Goal: Task Accomplishment & Management: Complete application form

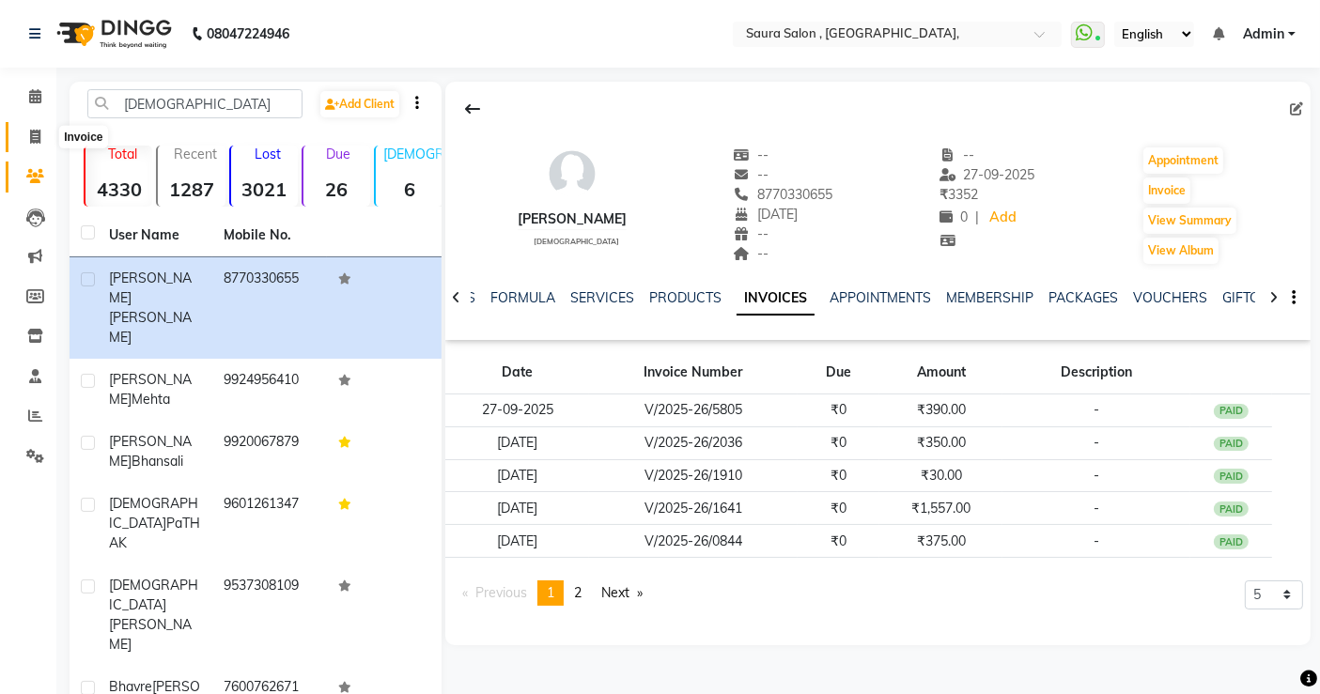
click at [31, 140] on icon at bounding box center [35, 137] width 10 height 14
select select "6963"
select select "service"
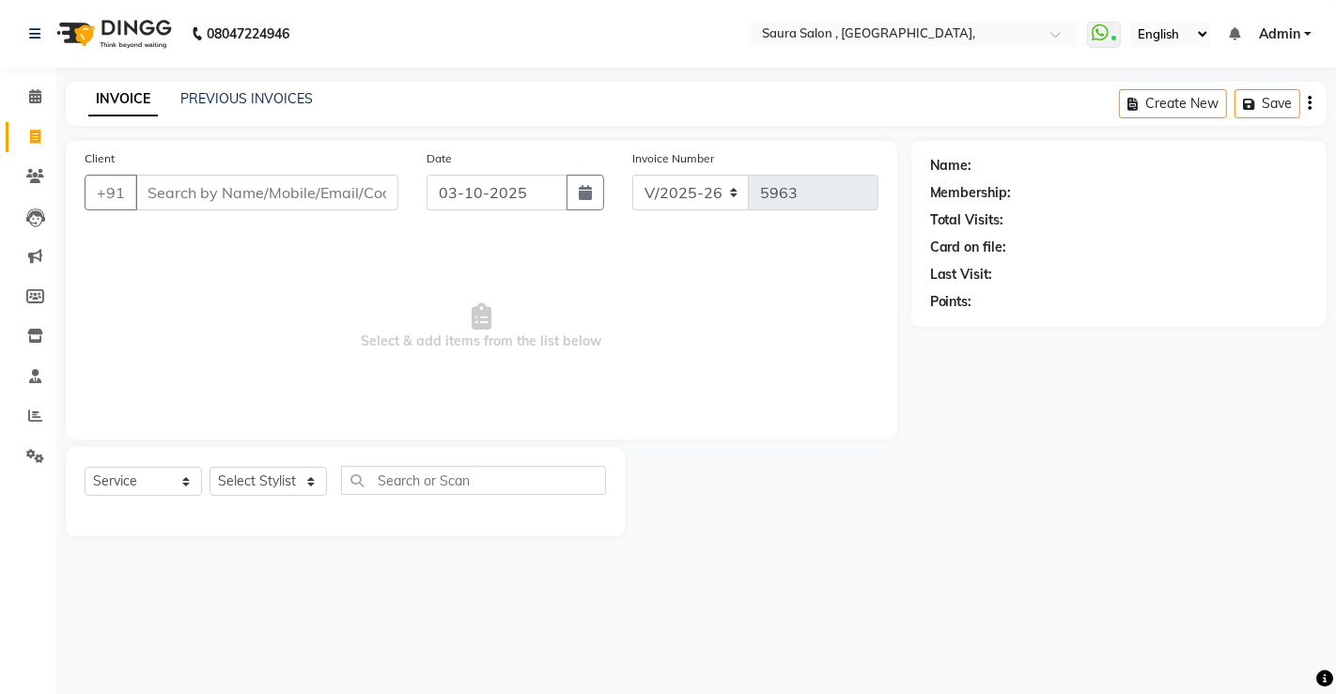
click at [159, 190] on input "Client" at bounding box center [266, 193] width 263 height 36
select select "57428"
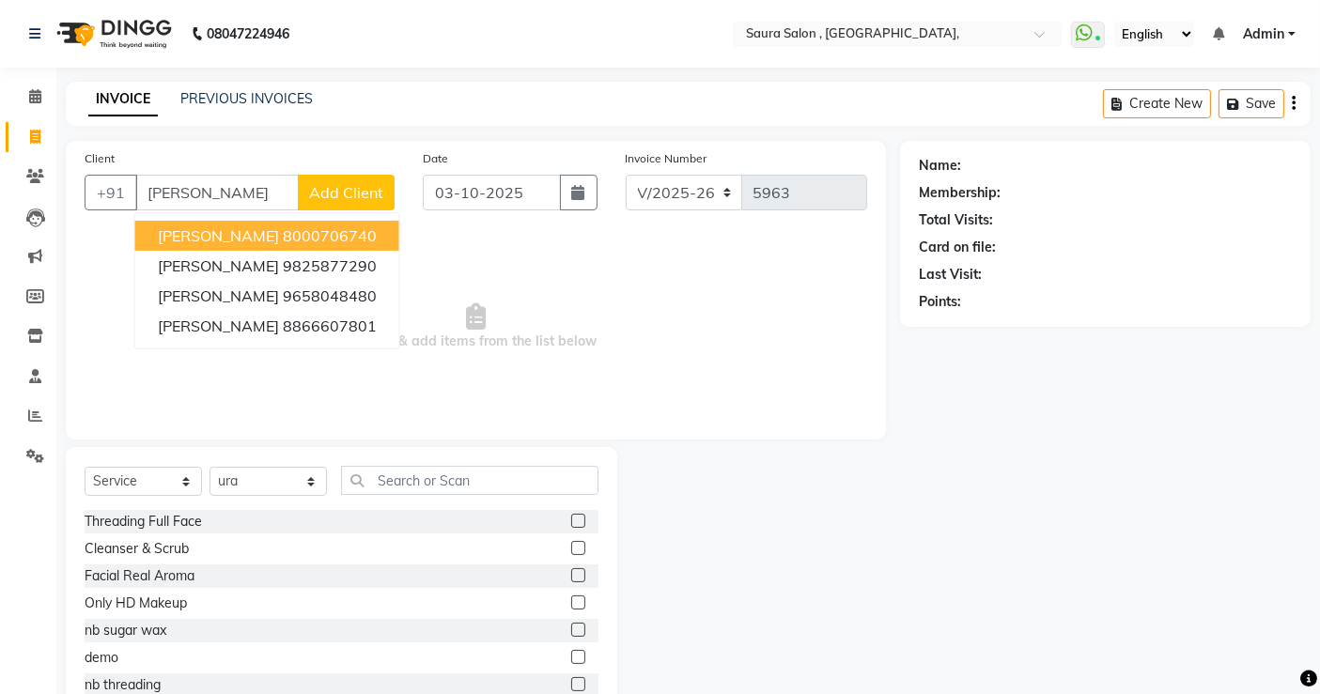
click at [365, 233] on button "[PERSON_NAME] 8000706740" at bounding box center [267, 236] width 264 height 30
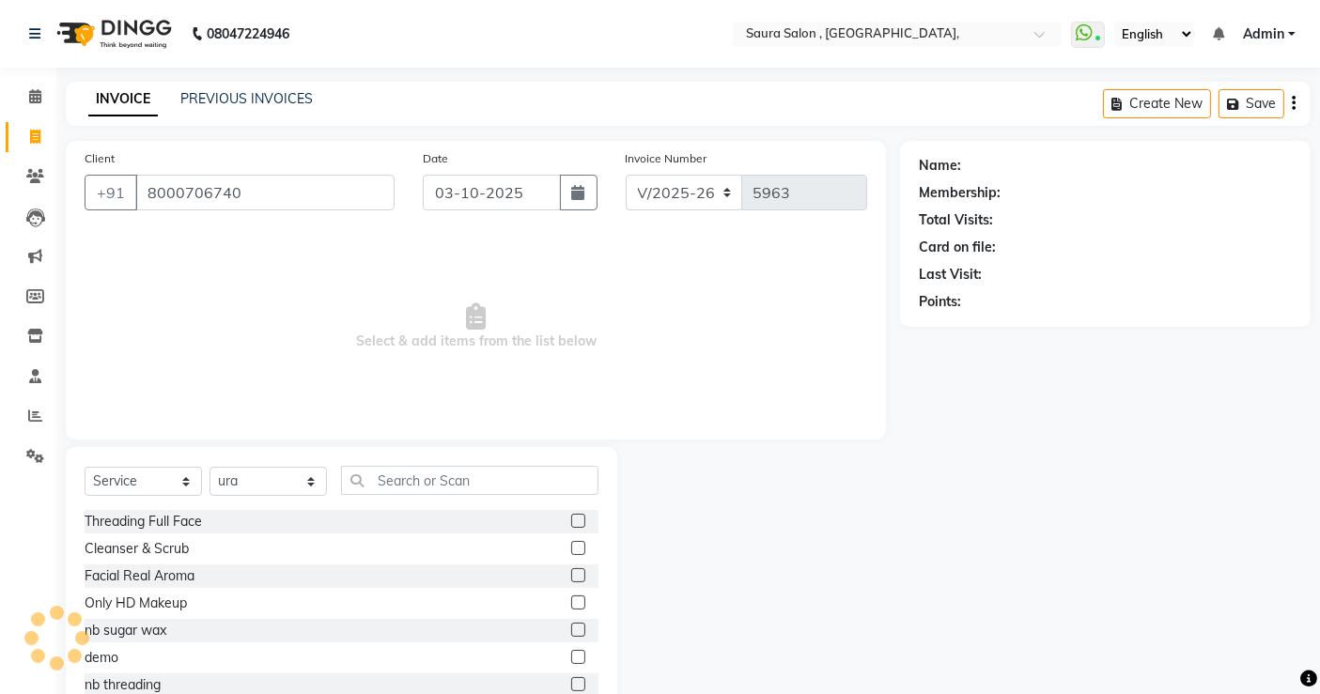
type input "8000706740"
select select "1: Object"
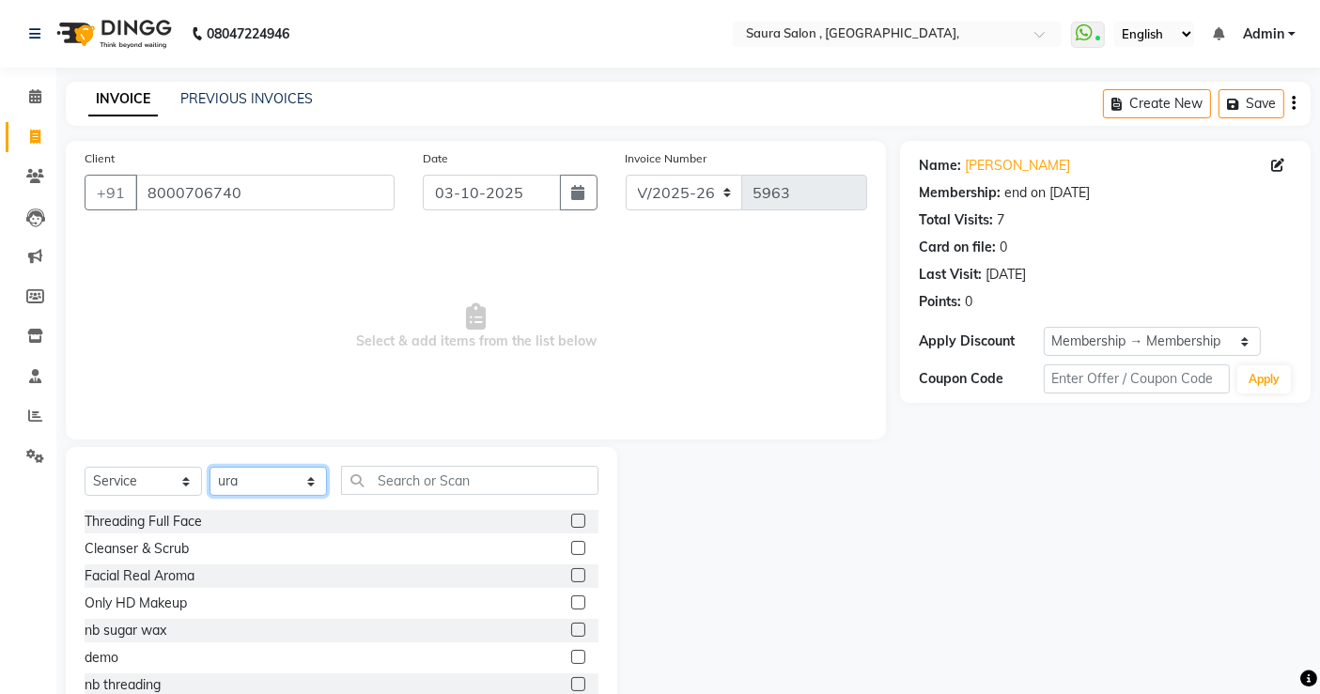
click at [252, 474] on select "Select Stylist archana asha [PERSON_NAME] deepika [PERSON_NAME] [PERSON_NAME] […" at bounding box center [268, 481] width 117 height 29
select select "56832"
click at [210, 467] on select "Select Stylist archana asha [PERSON_NAME] deepika [PERSON_NAME] [PERSON_NAME] […" at bounding box center [268, 481] width 117 height 29
click at [403, 484] on input "text" at bounding box center [469, 480] width 257 height 29
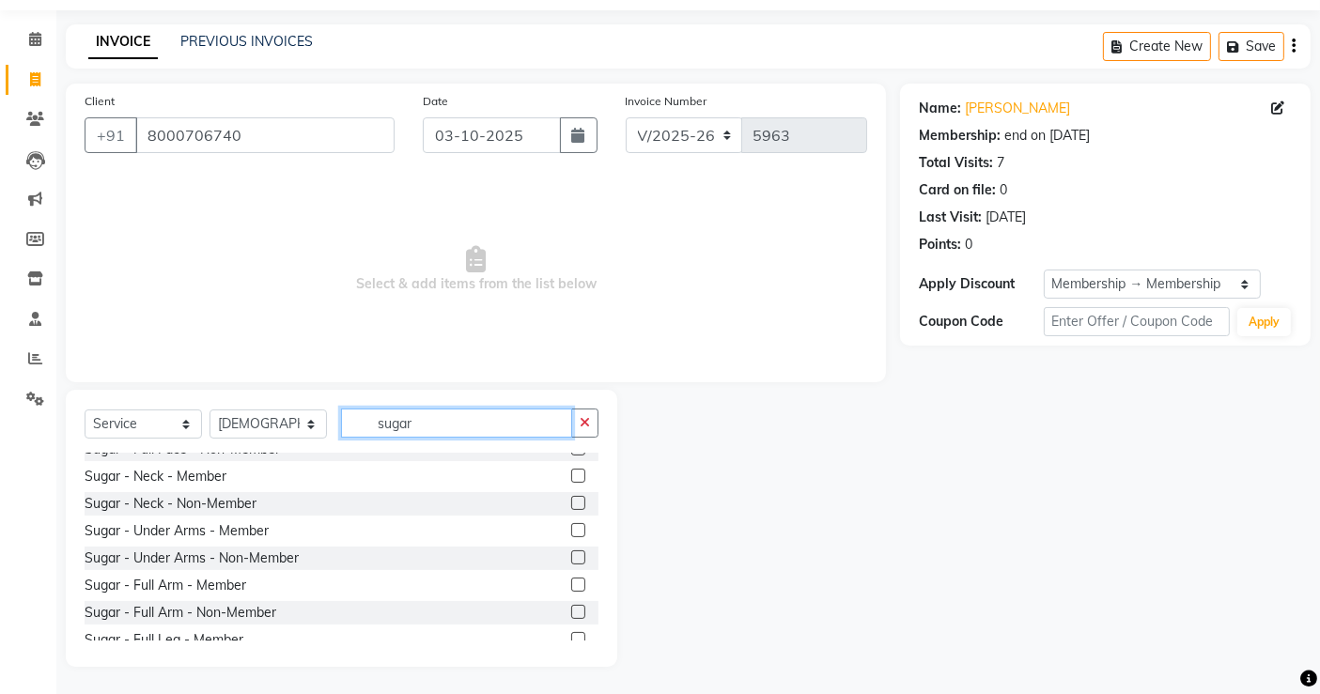
scroll to position [398, 0]
type input "sugar"
click at [571, 524] on label at bounding box center [578, 528] width 14 height 14
click at [571, 524] on input "checkbox" at bounding box center [577, 529] width 12 height 12
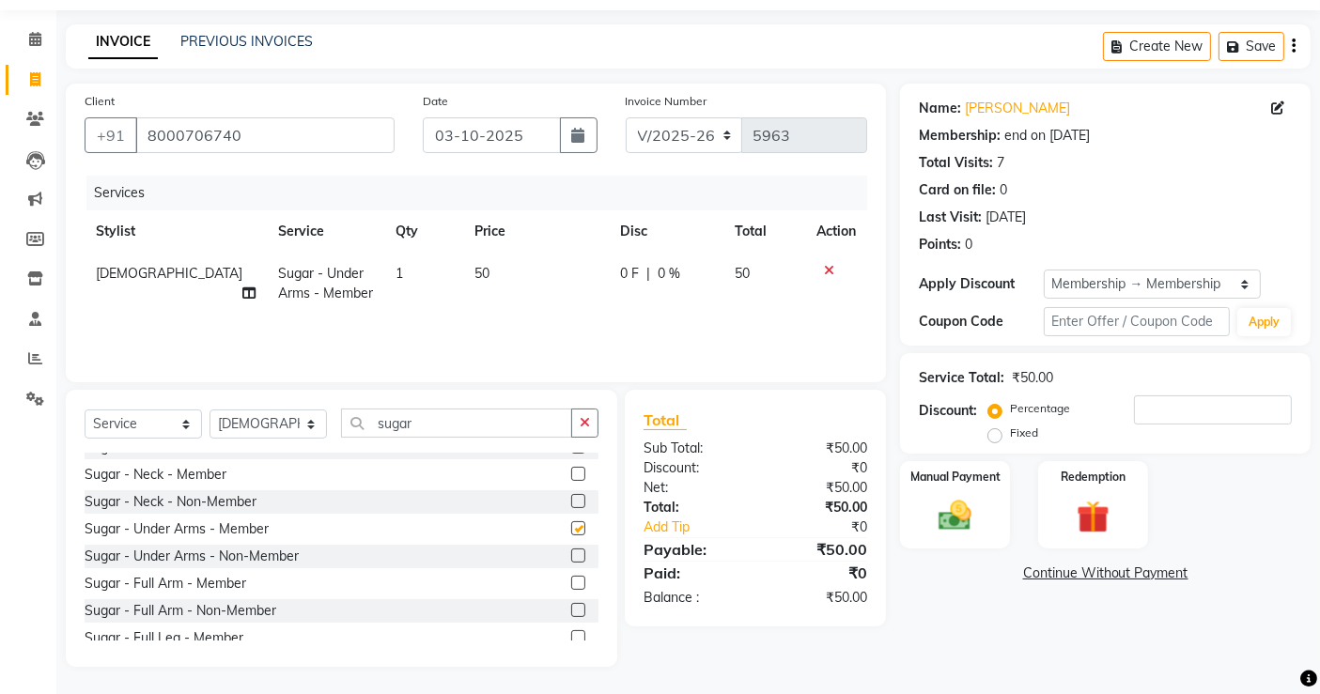
checkbox input "false"
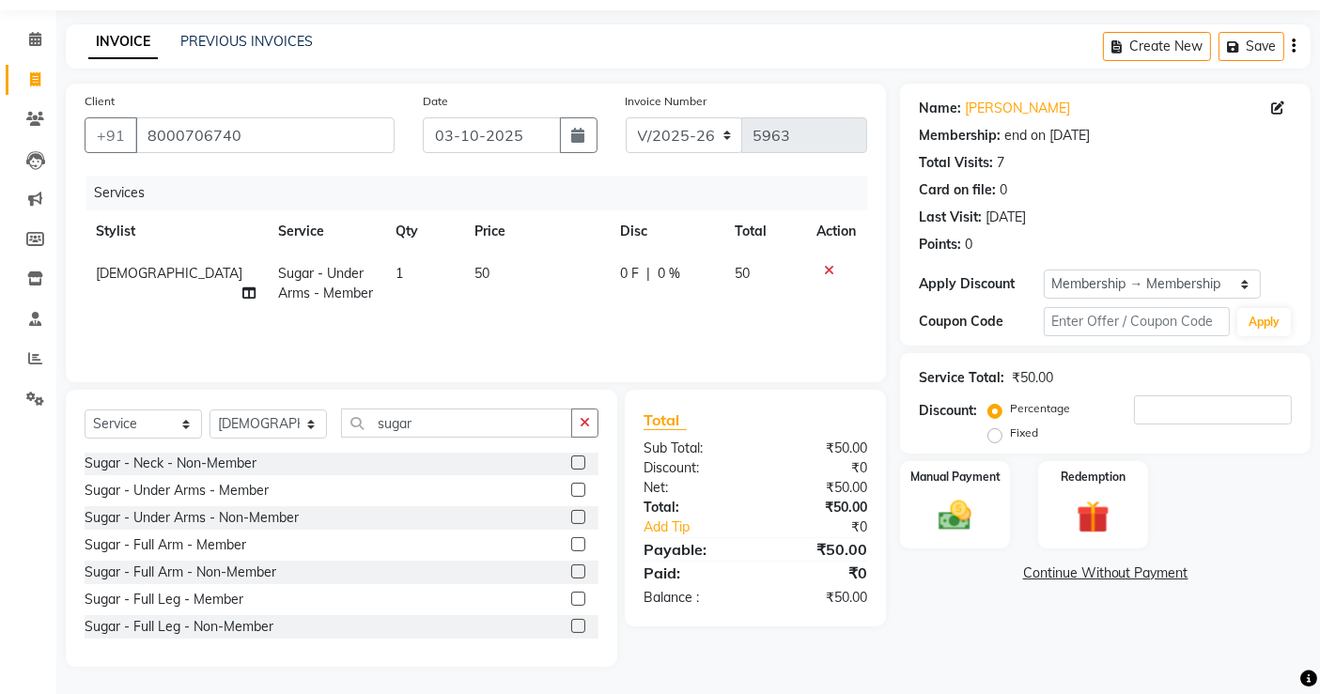
scroll to position [438, 0]
click at [571, 541] on label at bounding box center [578, 543] width 14 height 14
click at [571, 541] on input "checkbox" at bounding box center [577, 544] width 12 height 12
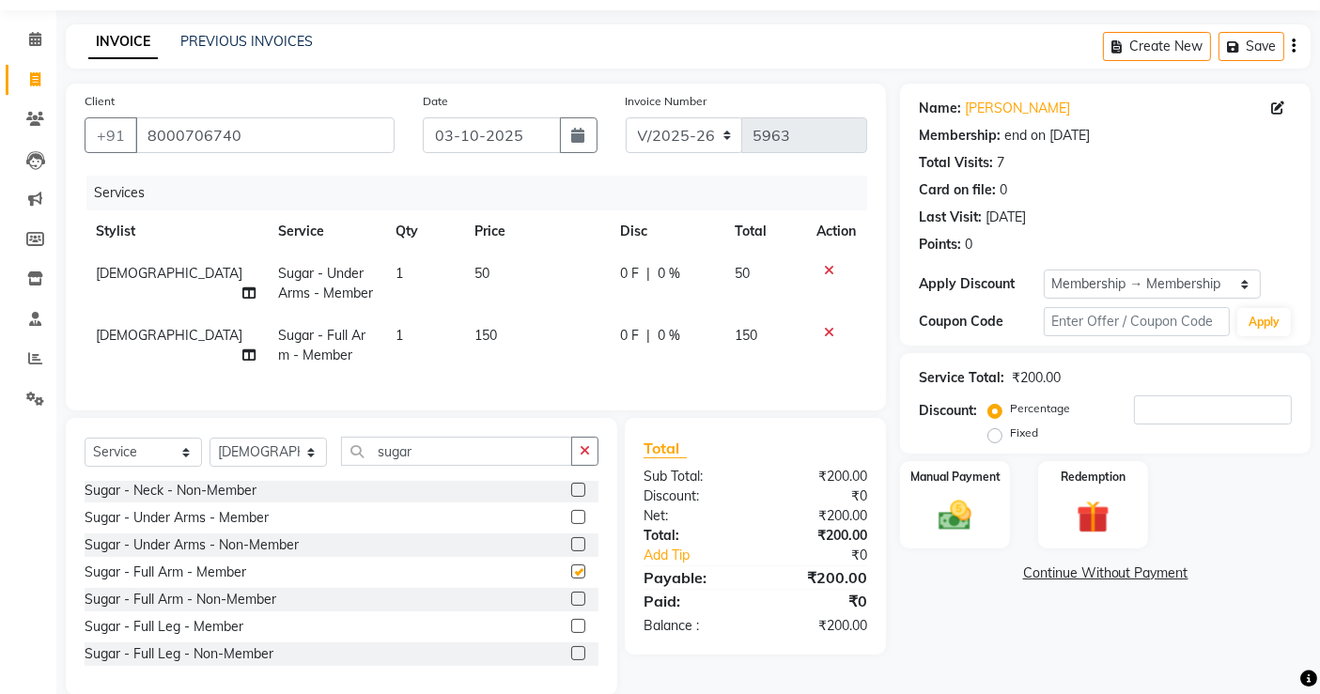
checkbox input "false"
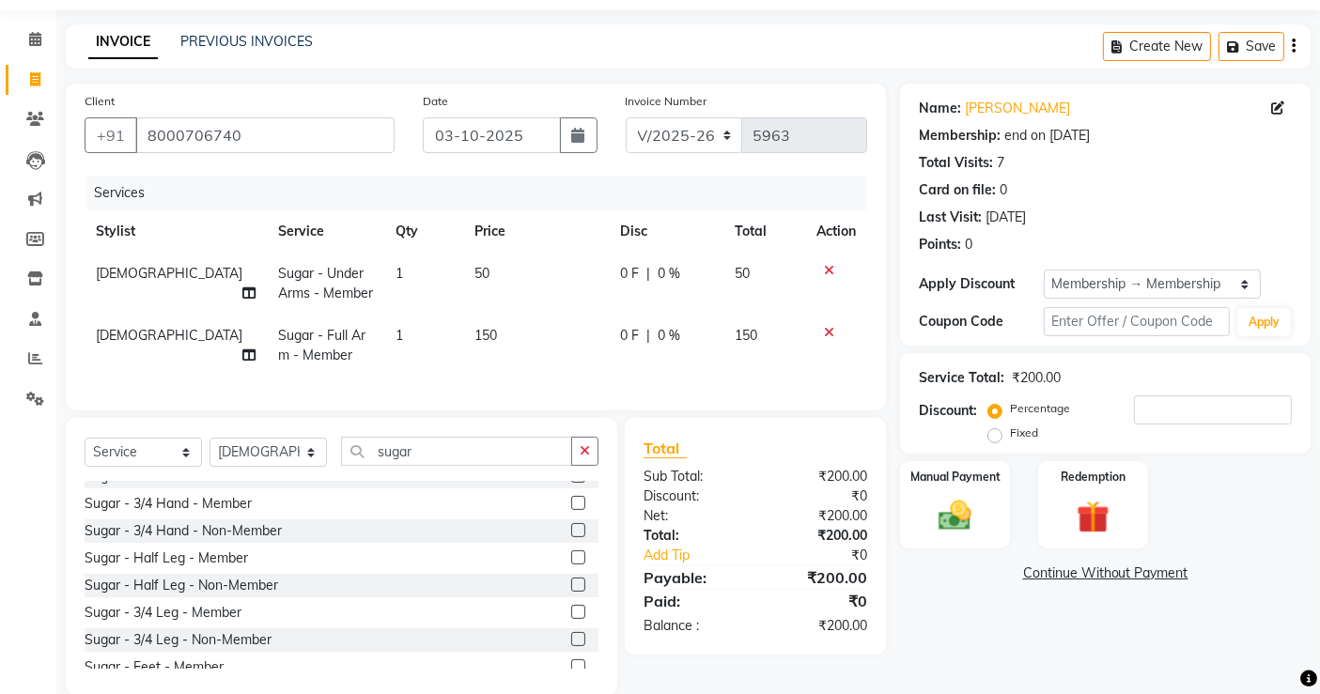
scroll to position [677, 0]
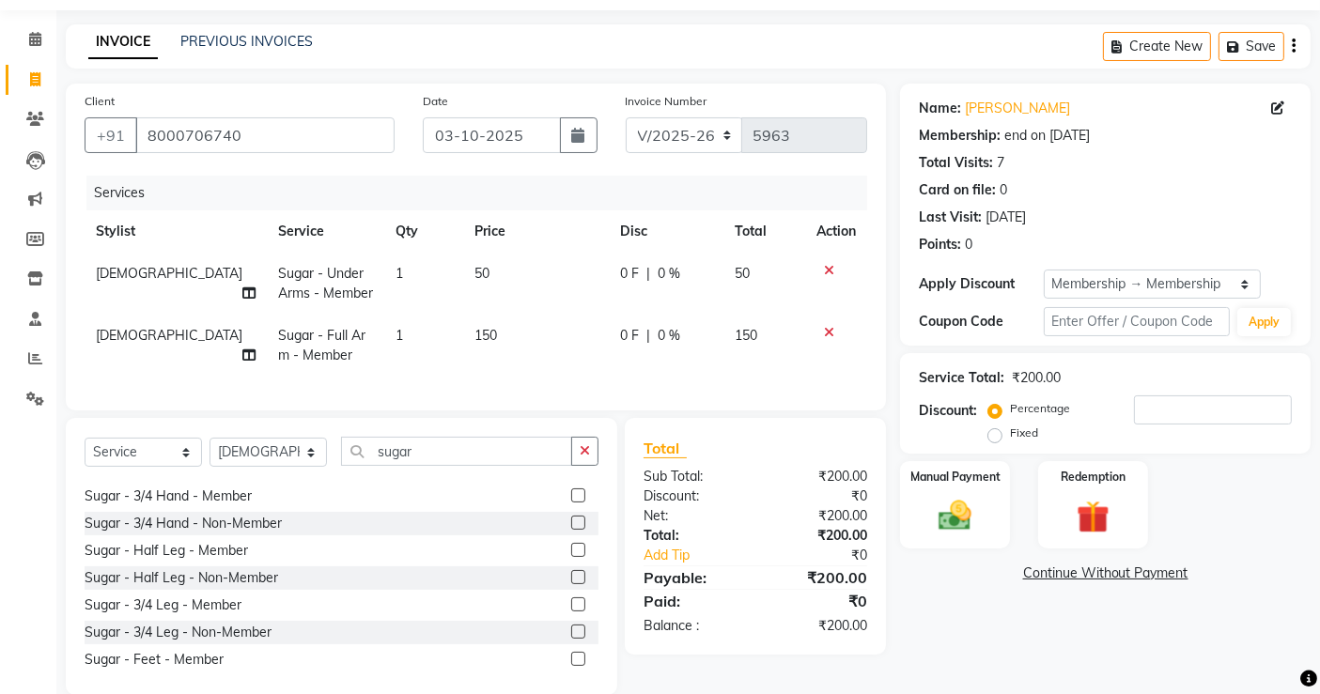
click at [571, 557] on label at bounding box center [578, 550] width 14 height 14
click at [571, 557] on input "checkbox" at bounding box center [577, 551] width 12 height 12
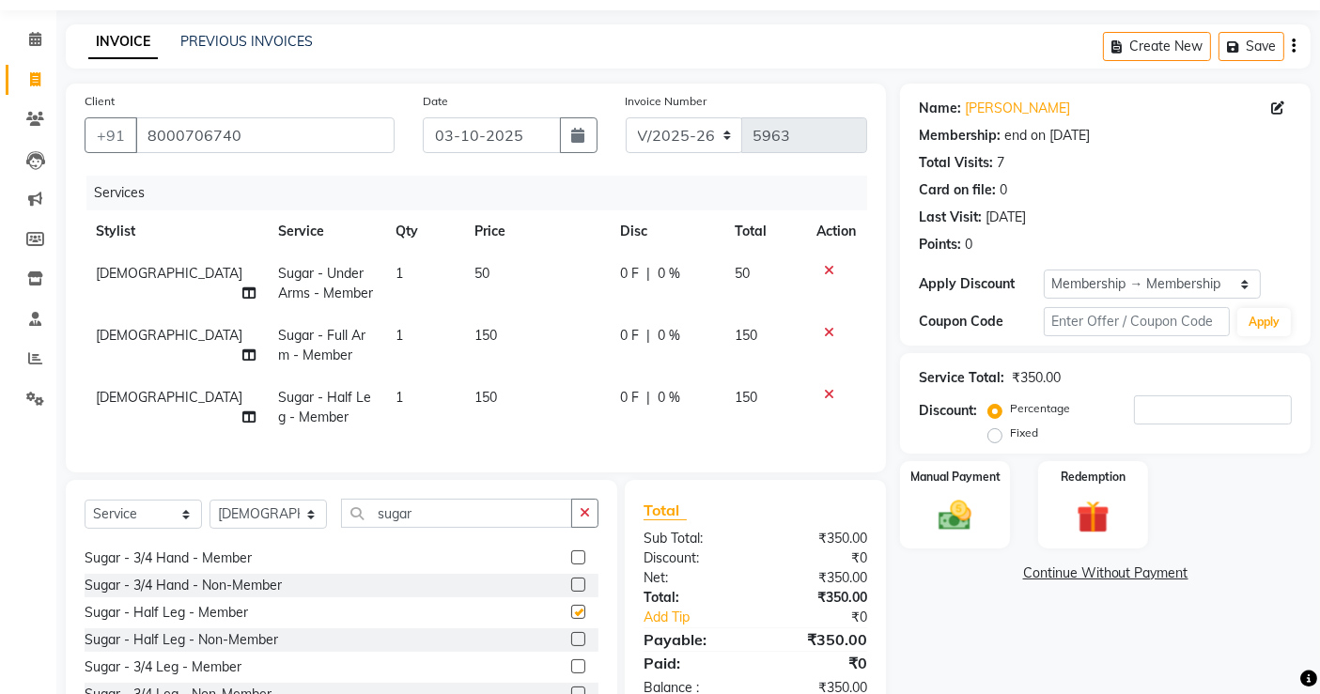
checkbox input "false"
click at [999, 530] on div "Manual Payment" at bounding box center [955, 505] width 114 height 92
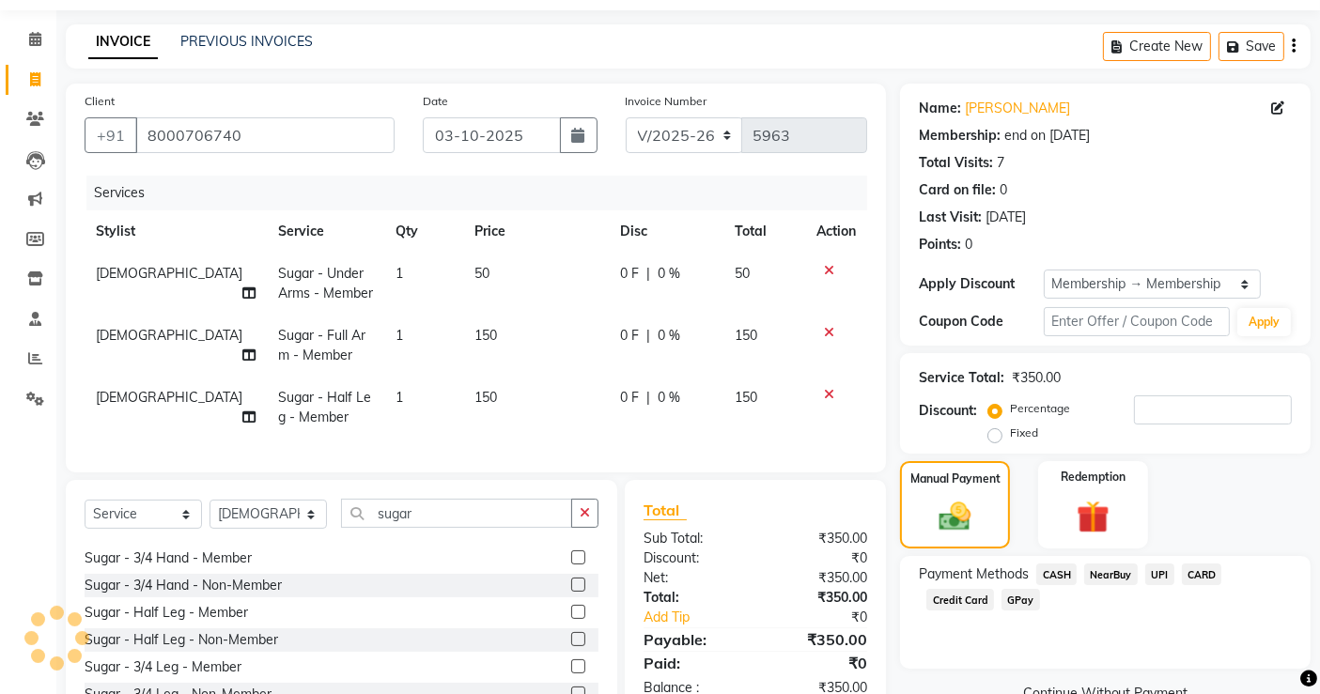
click at [1157, 578] on span "UPI" at bounding box center [1159, 575] width 29 height 22
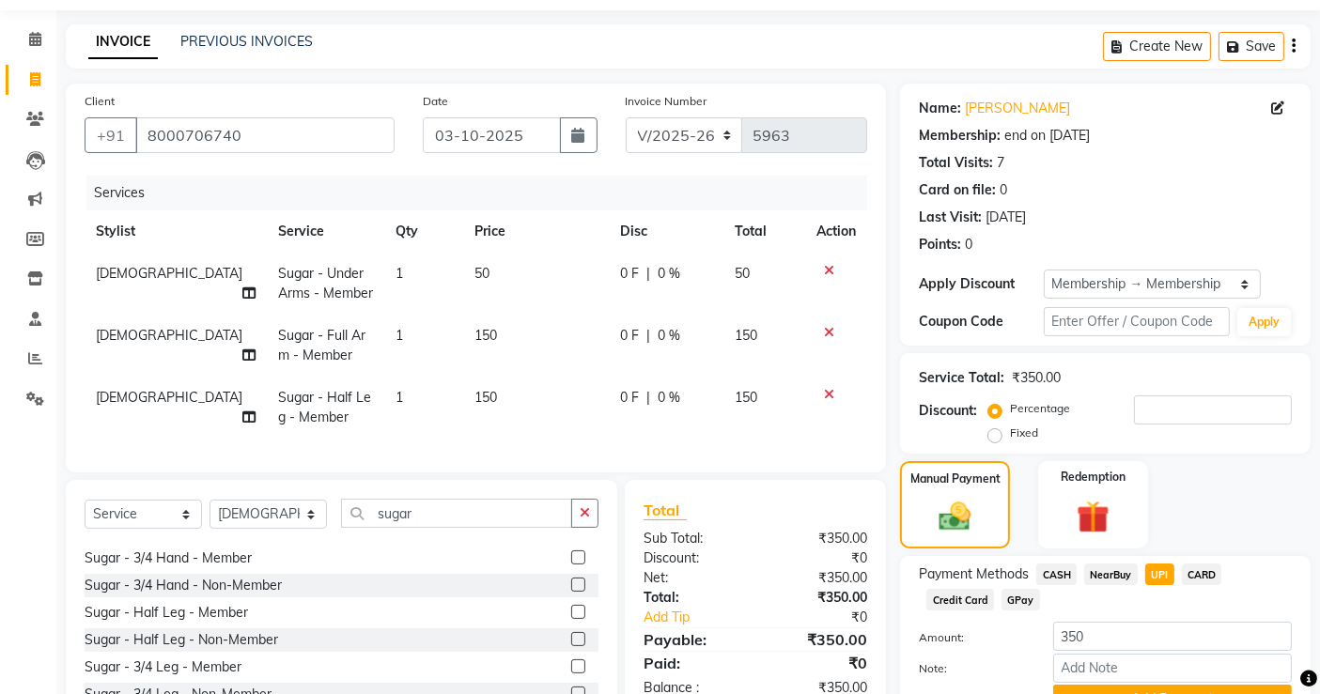
scroll to position [163, 0]
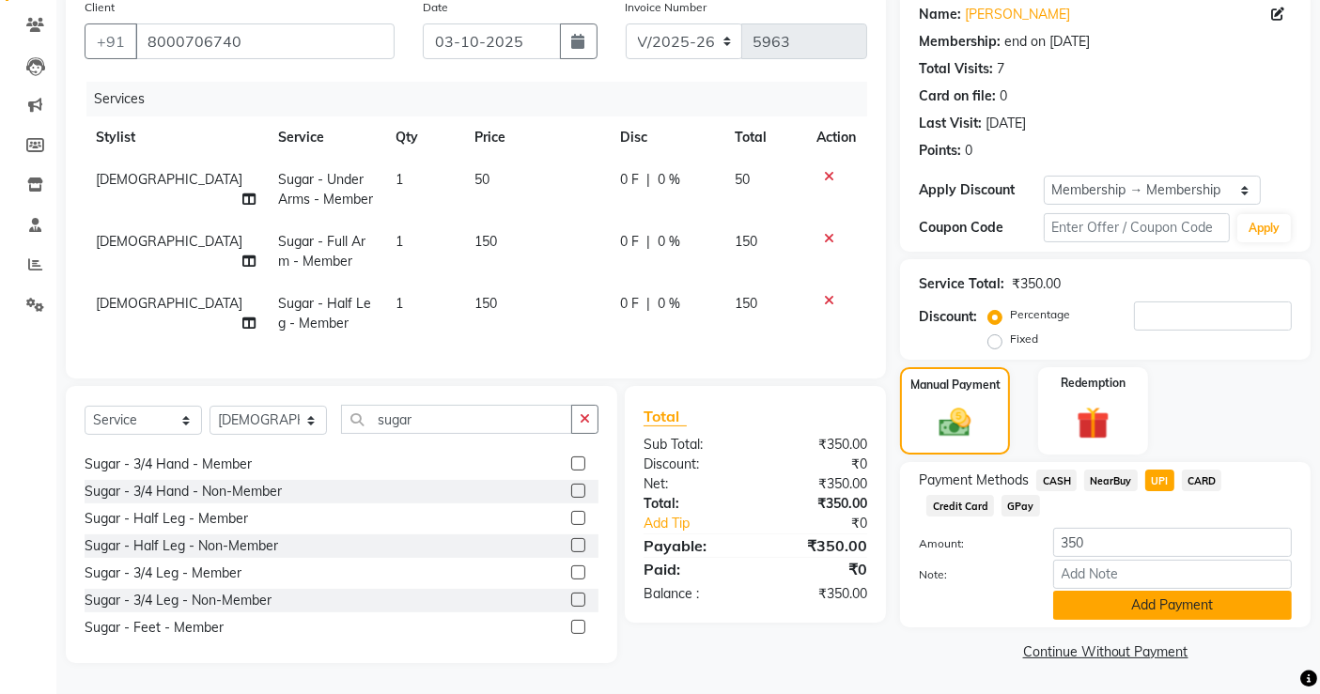
click at [1162, 591] on button "Add Payment" at bounding box center [1172, 605] width 239 height 29
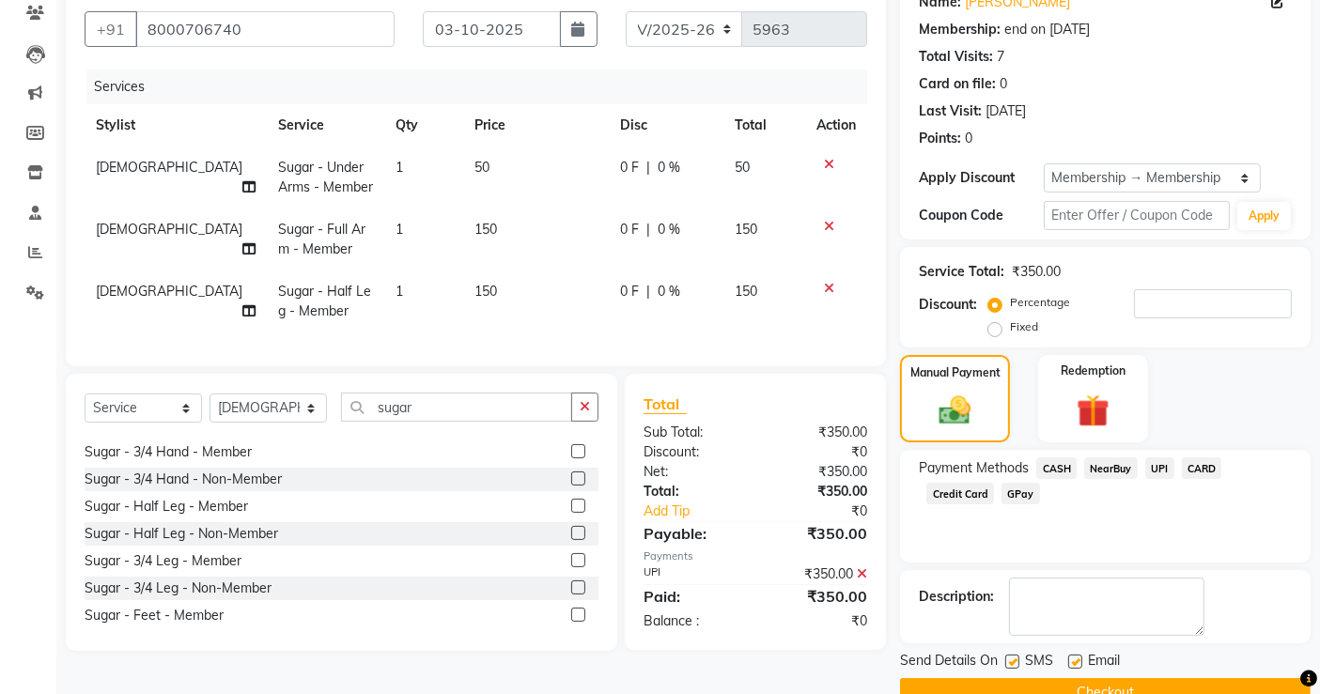
scroll to position [204, 0]
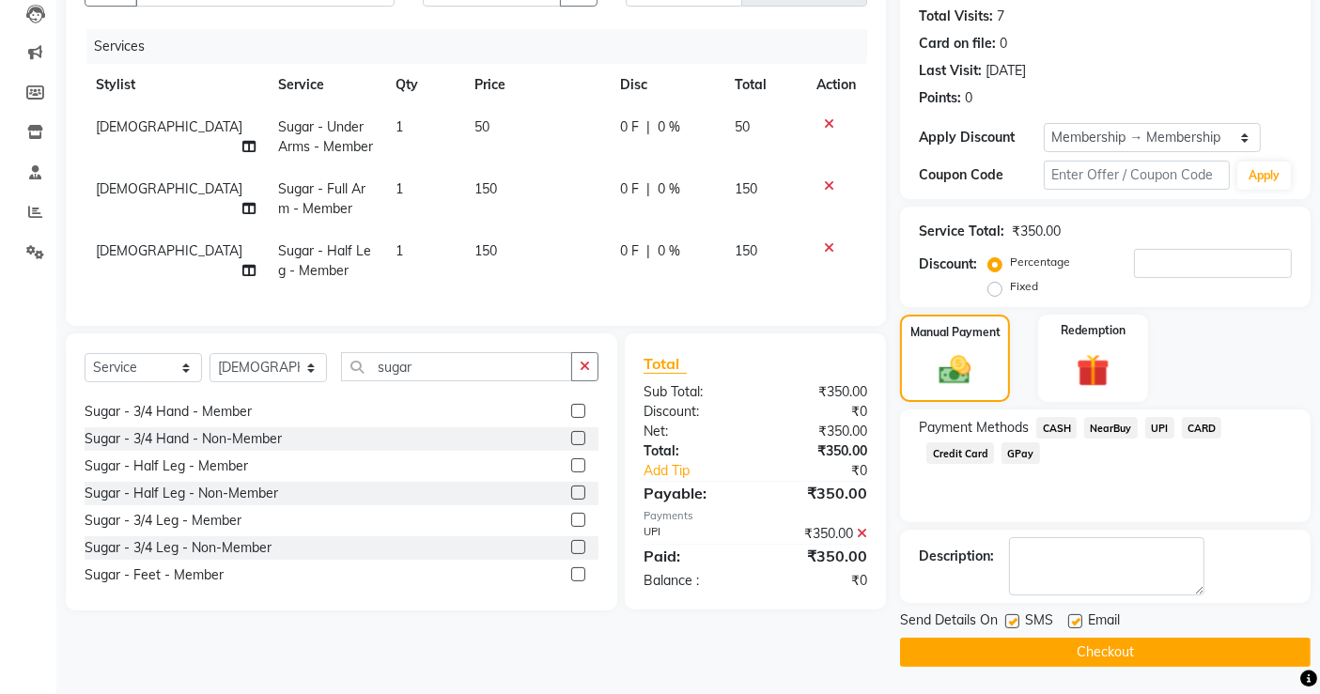
click at [1111, 656] on button "Checkout" at bounding box center [1105, 652] width 411 height 29
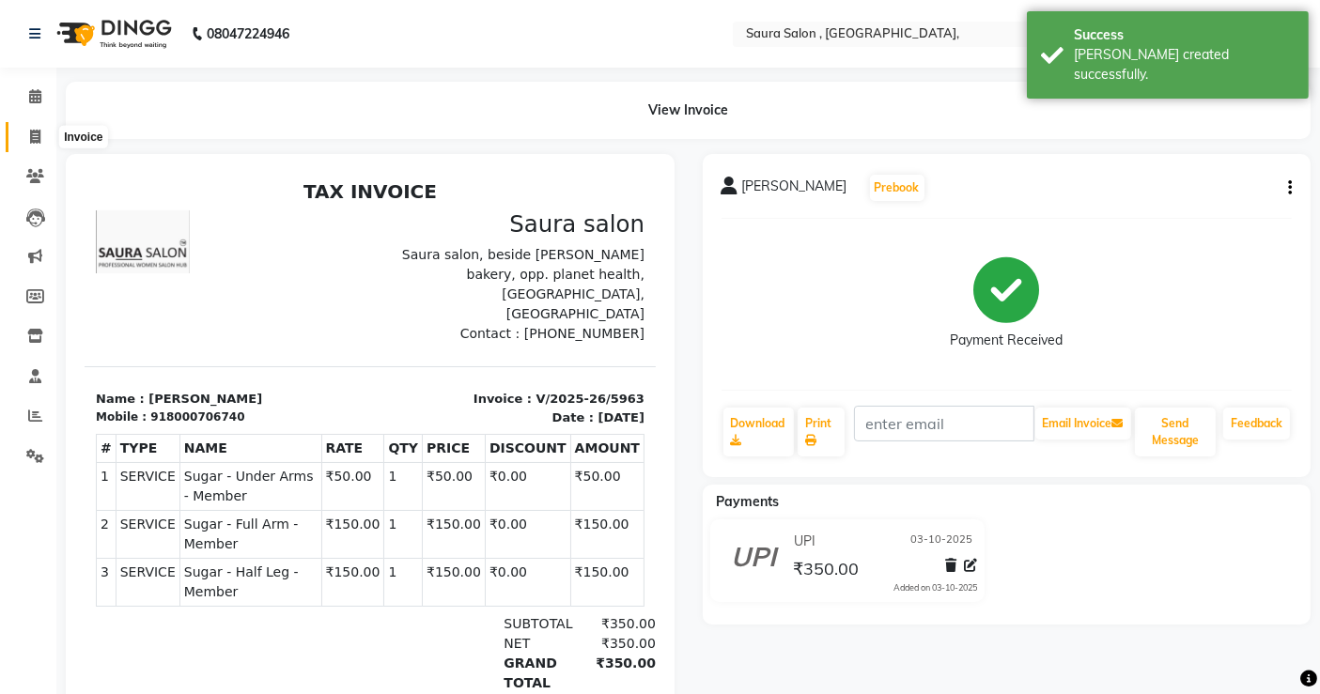
click at [34, 132] on icon at bounding box center [35, 137] width 10 height 14
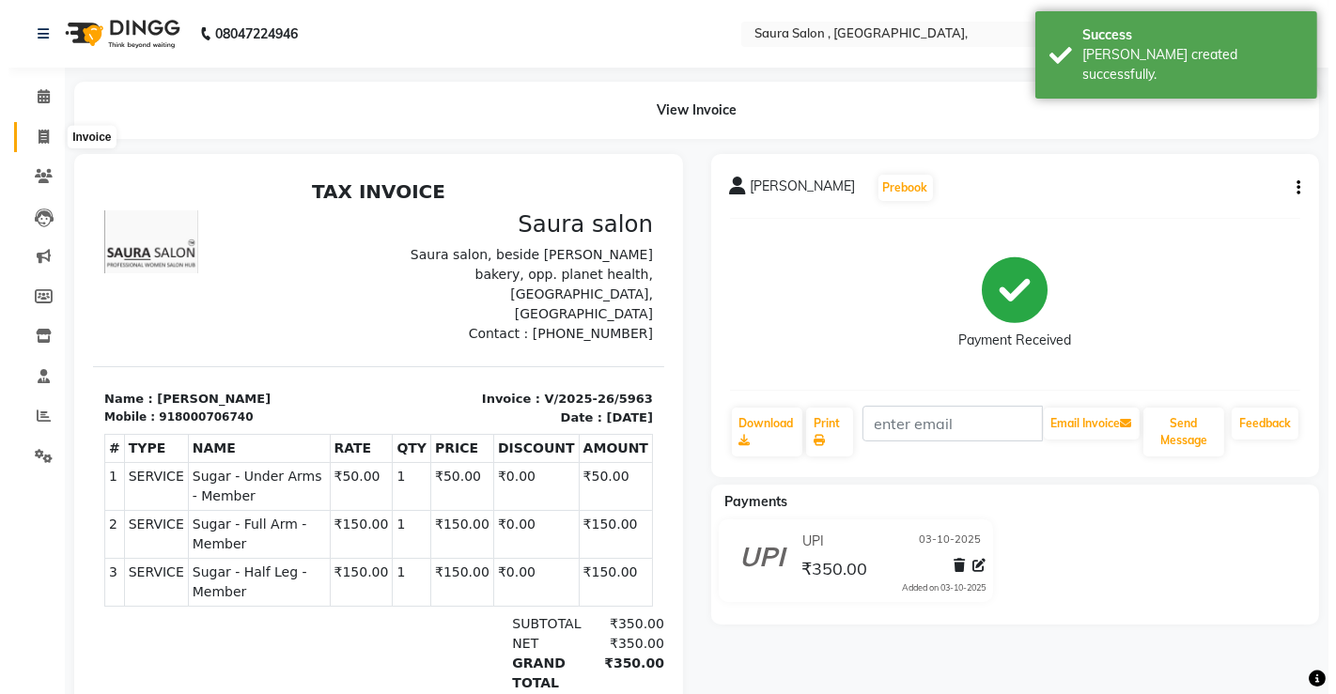
select select "6963"
select select "service"
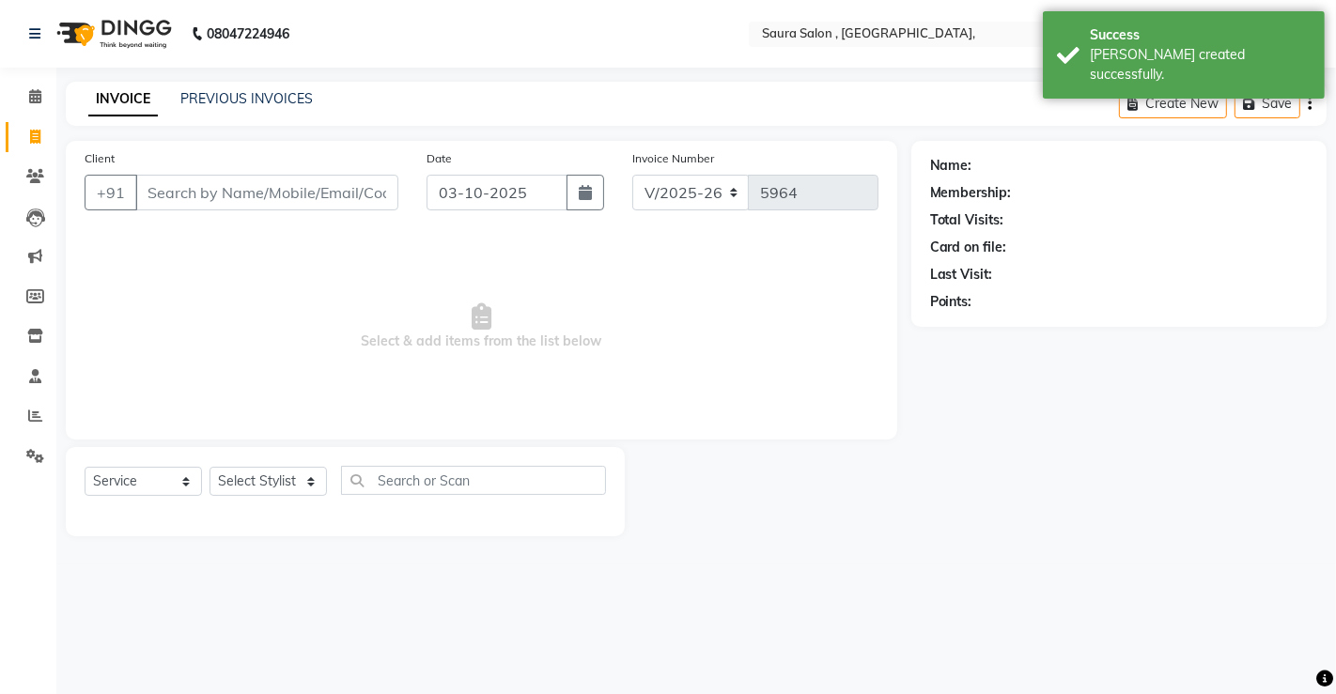
click at [163, 197] on input "Client" at bounding box center [266, 193] width 263 height 36
select select "57428"
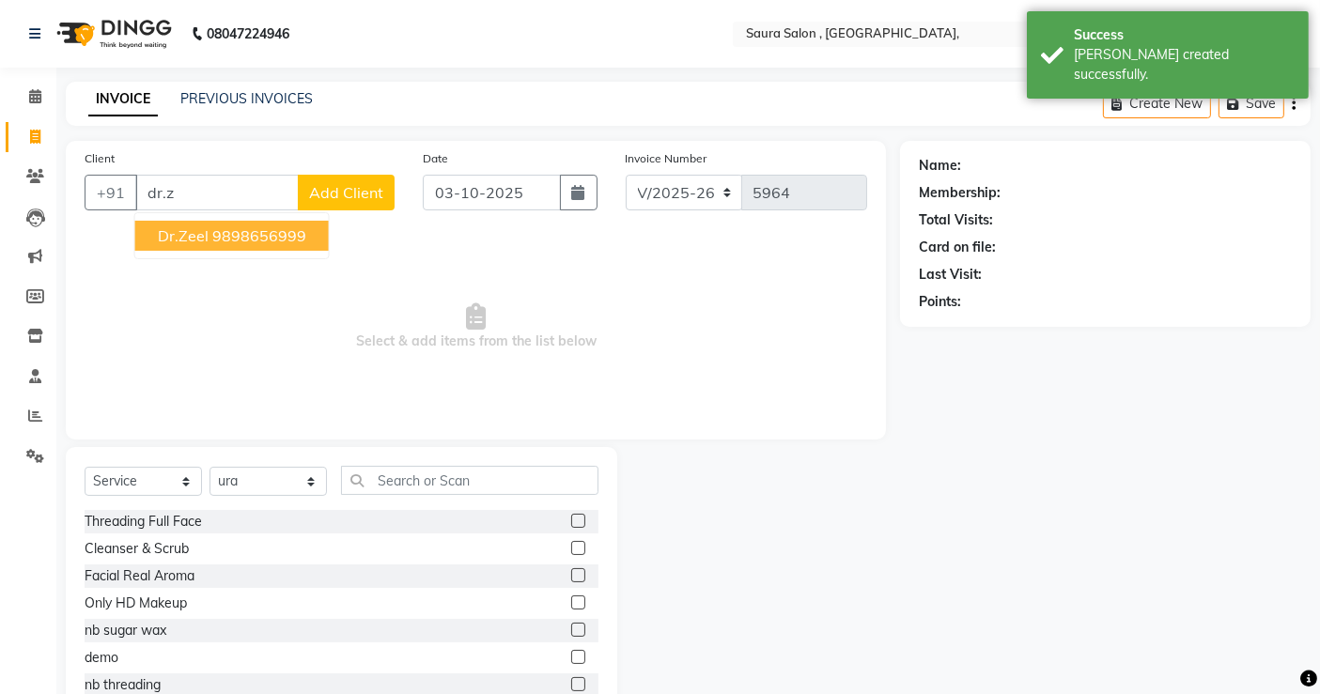
click at [256, 250] on button "dr.zeel 9898656999" at bounding box center [232, 236] width 194 height 30
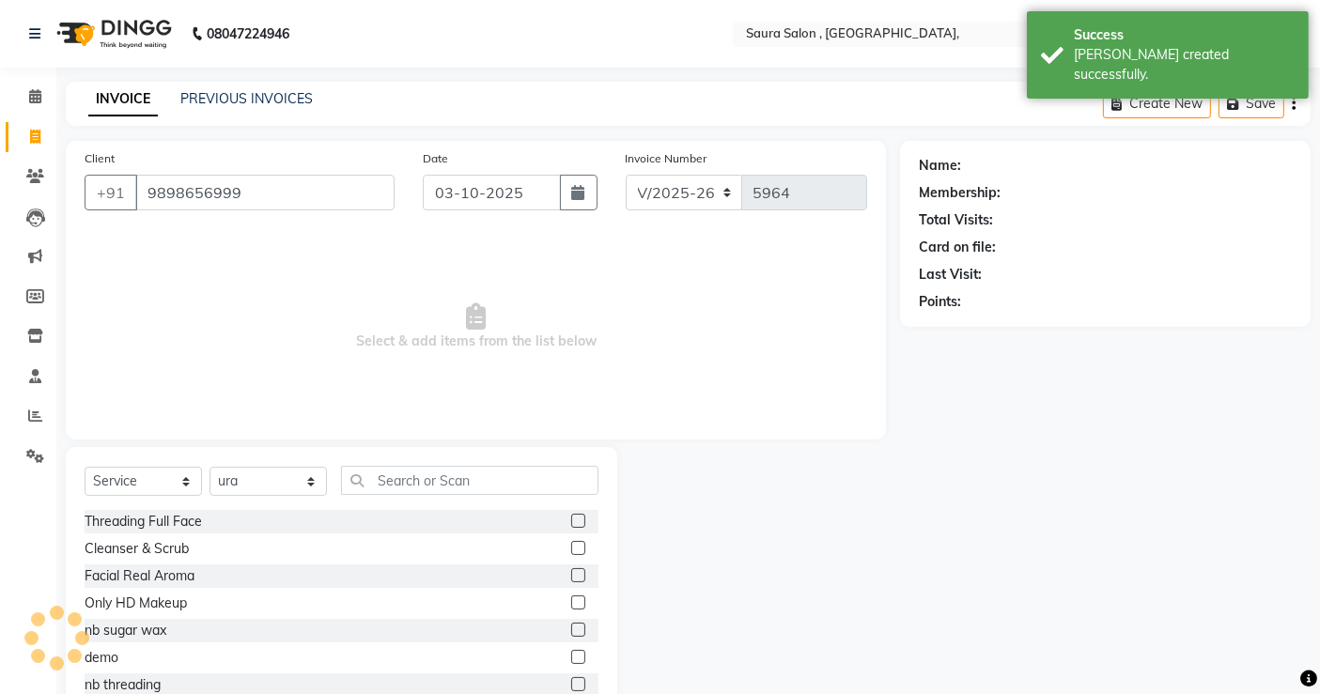
type input "9898656999"
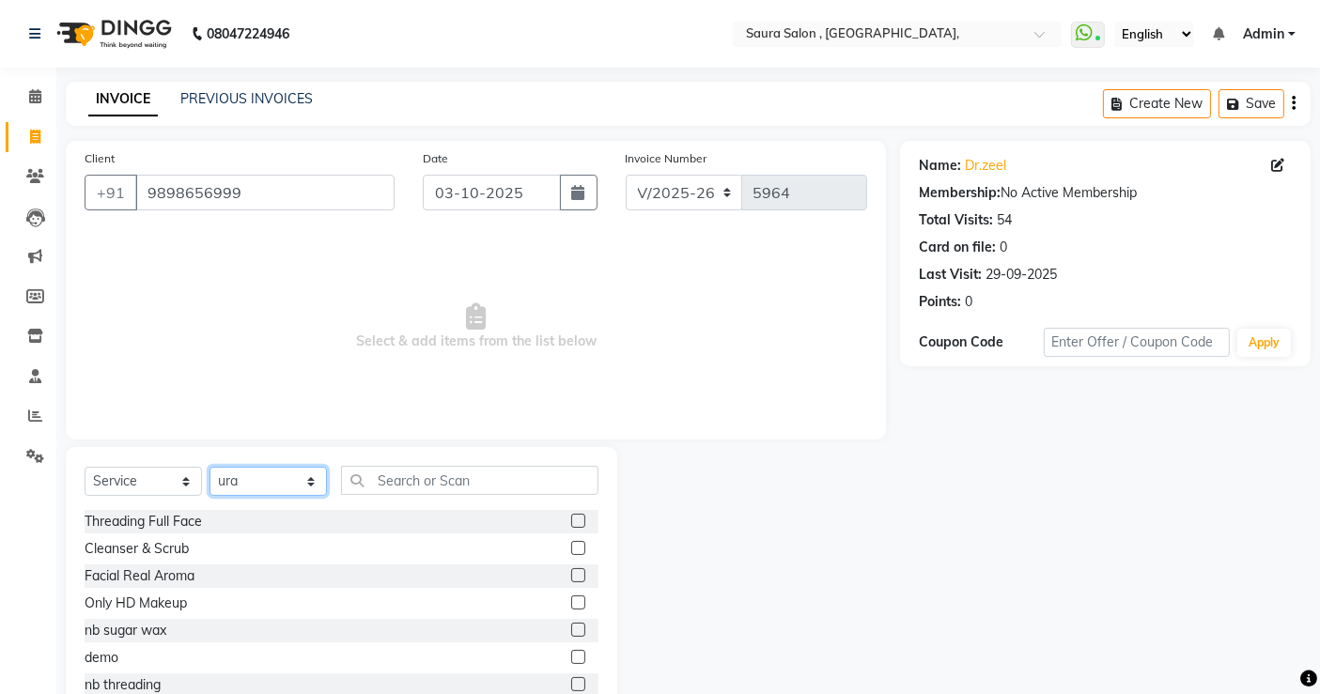
drag, startPoint x: 263, startPoint y: 482, endPoint x: 266, endPoint y: 401, distance: 80.8
click at [266, 401] on div "Client [PHONE_NUMBER] Date [DATE] Invoice Number V/2025 V/[PHONE_NUMBER] Select…" at bounding box center [476, 432] width 848 height 583
select select "56807"
click at [210, 467] on select "Select Stylist archana asha [PERSON_NAME] deepika [PERSON_NAME] [PERSON_NAME] […" at bounding box center [268, 481] width 117 height 29
click at [395, 472] on input "text" at bounding box center [469, 480] width 257 height 29
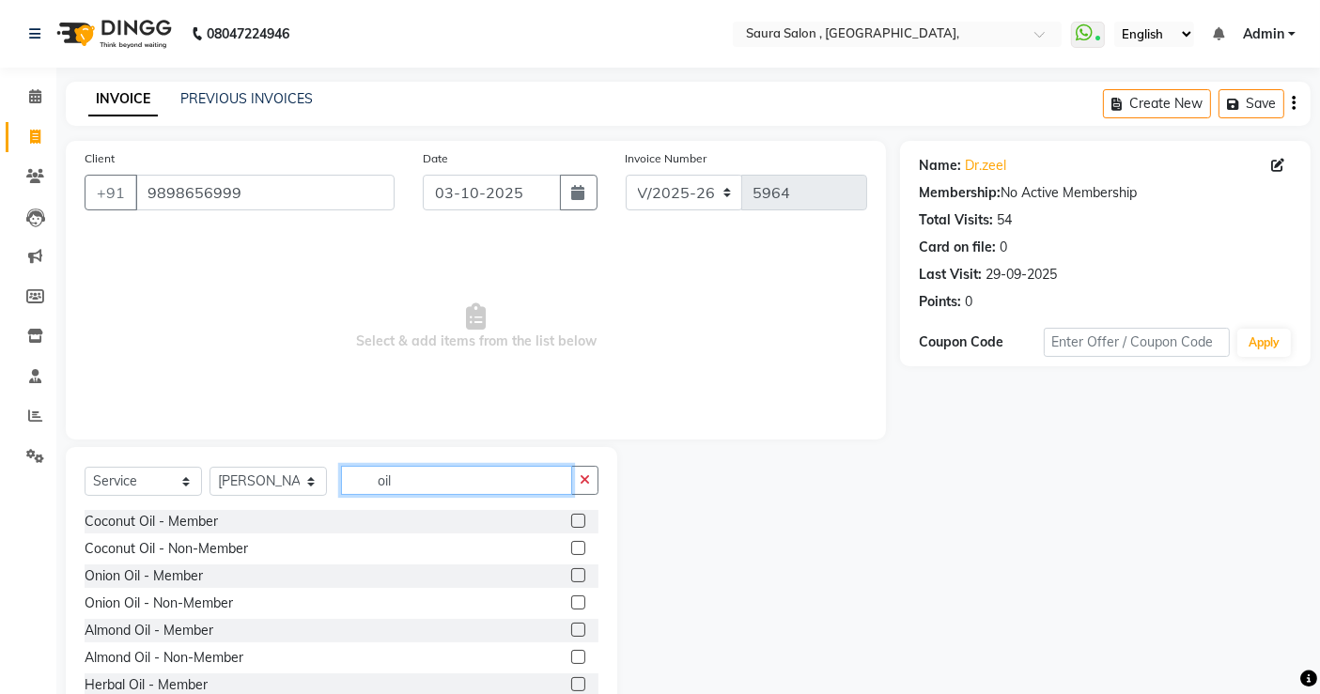
type input "oil"
click at [571, 520] on label at bounding box center [578, 521] width 14 height 14
click at [571, 520] on input "checkbox" at bounding box center [577, 522] width 12 height 12
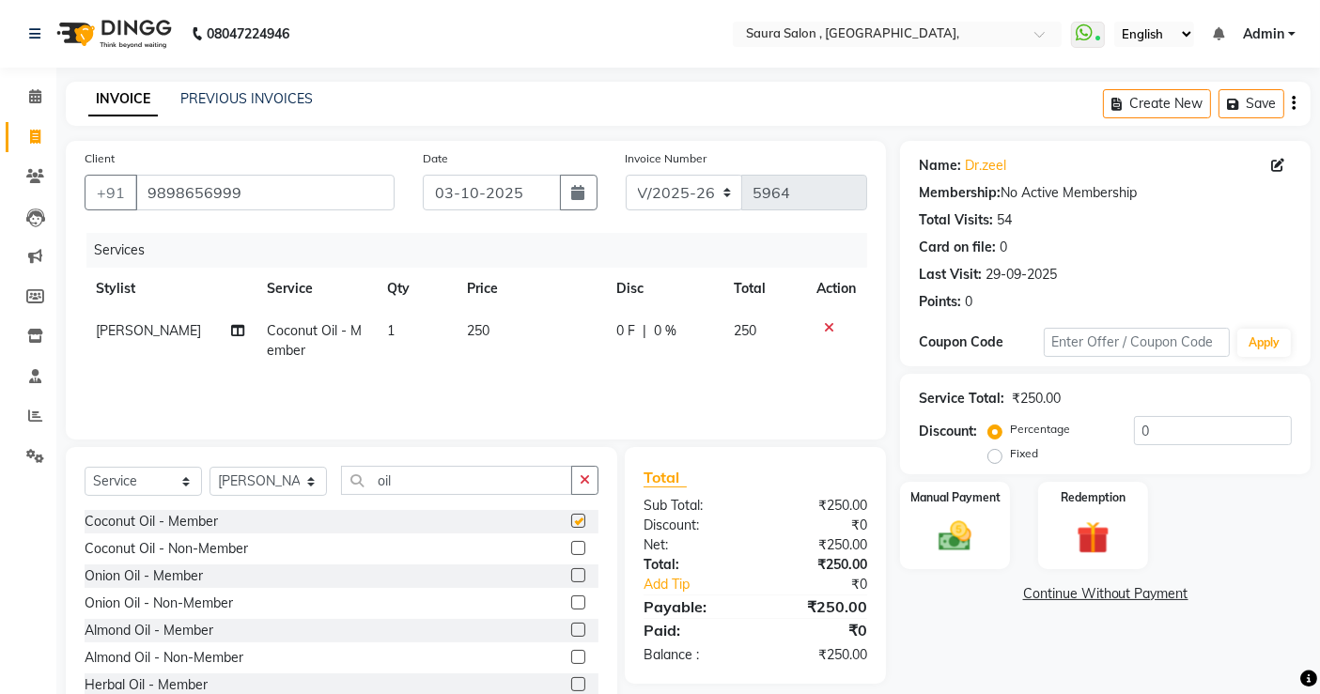
checkbox input "false"
click at [421, 483] on input "oil" at bounding box center [456, 480] width 231 height 29
type input "o"
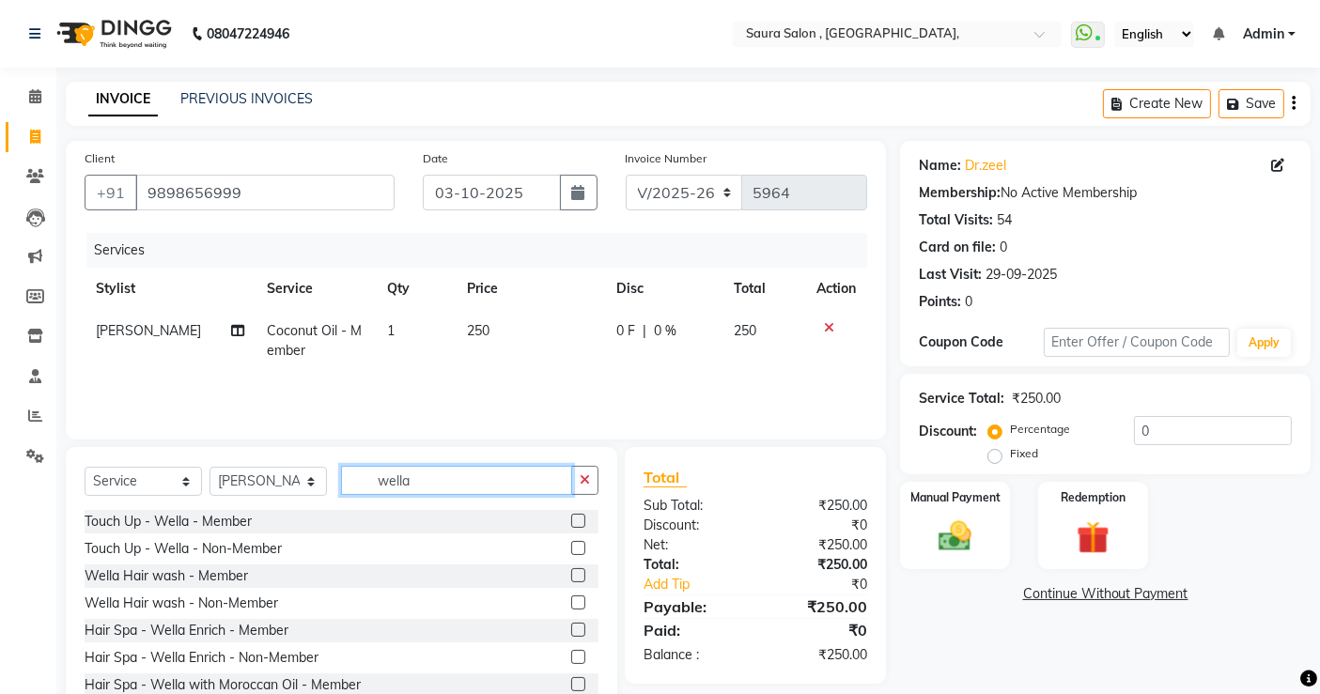
type input "wella"
click at [571, 566] on div at bounding box center [584, 576] width 27 height 23
click at [571, 571] on label at bounding box center [578, 575] width 14 height 14
click at [571, 571] on input "checkbox" at bounding box center [577, 576] width 12 height 12
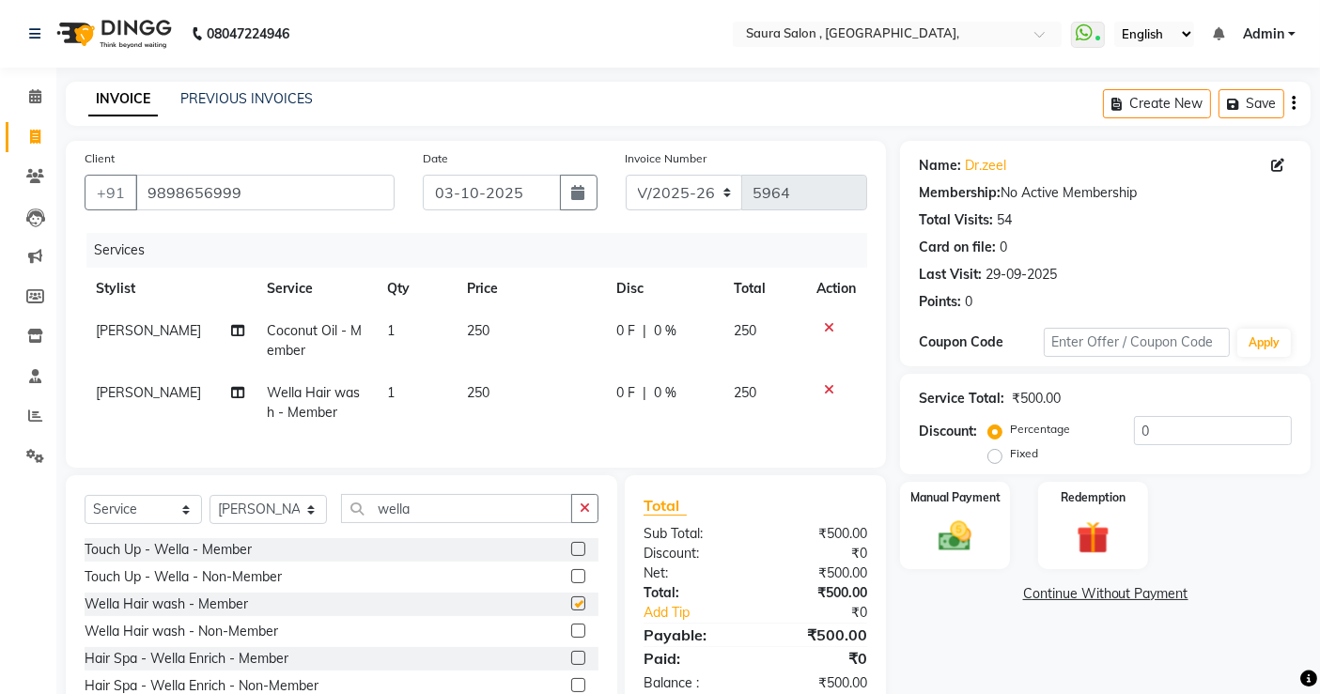
checkbox input "false"
click at [448, 509] on input "wella" at bounding box center [456, 508] width 231 height 29
type input "w"
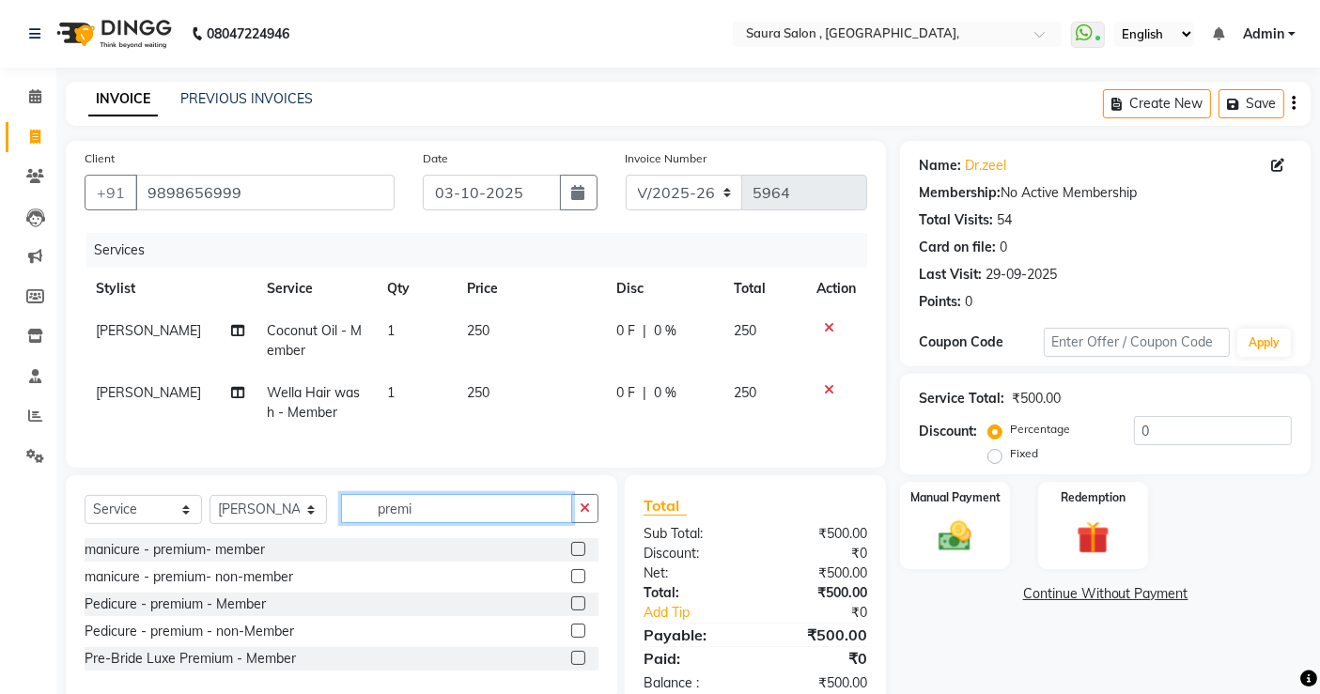
type input "premi"
click at [579, 611] on label at bounding box center [578, 604] width 14 height 14
click at [579, 611] on input "checkbox" at bounding box center [577, 604] width 12 height 12
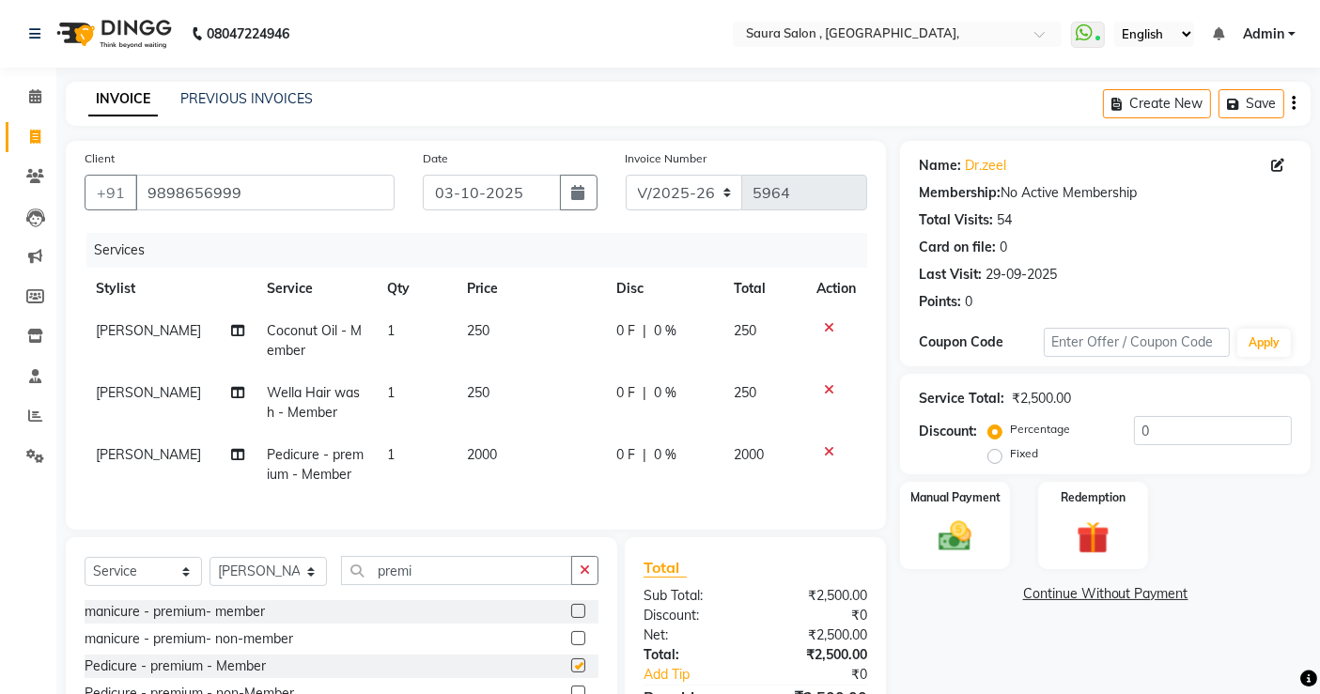
checkbox input "false"
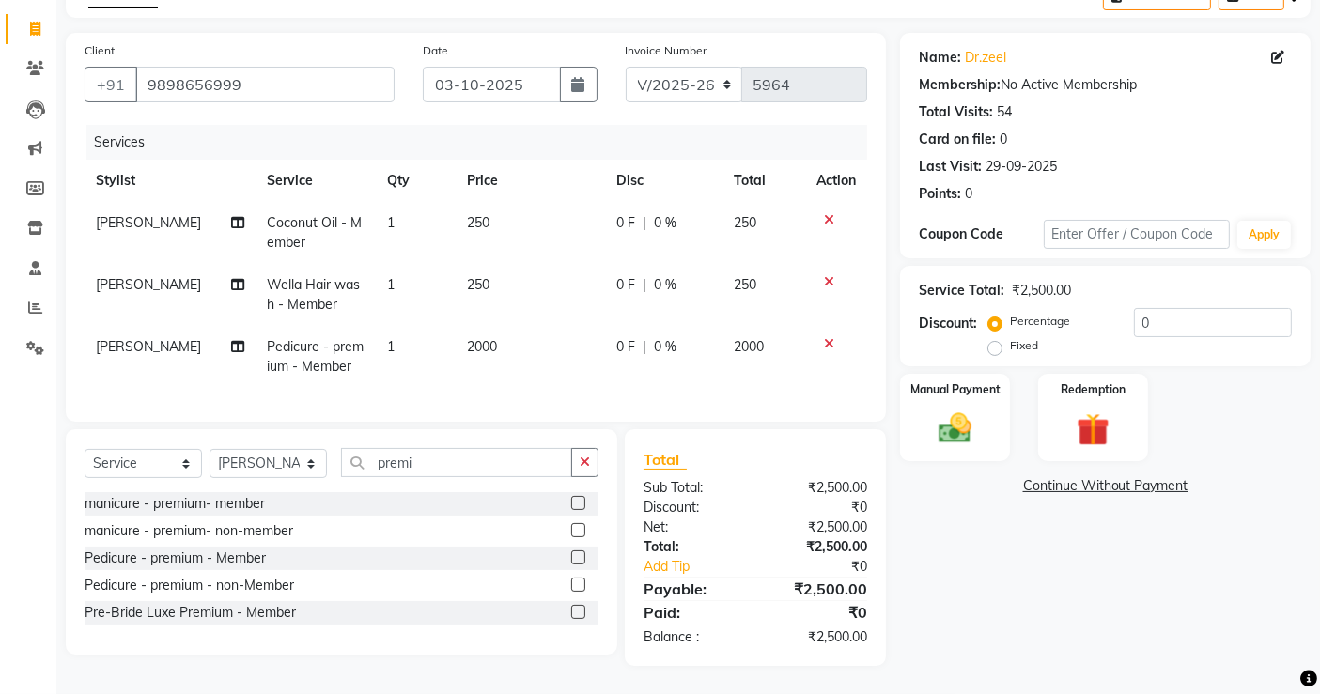
scroll to position [123, 0]
click at [950, 413] on img at bounding box center [955, 428] width 56 height 39
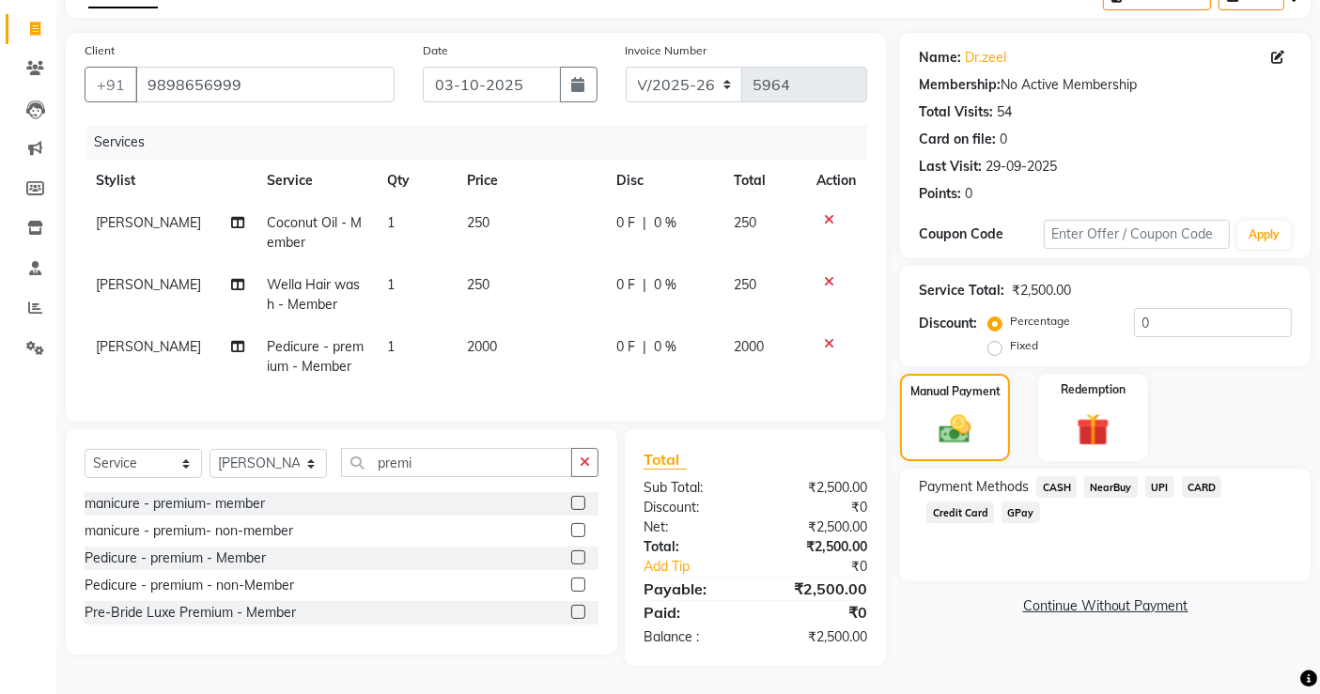
click at [1157, 476] on span "UPI" at bounding box center [1159, 487] width 29 height 22
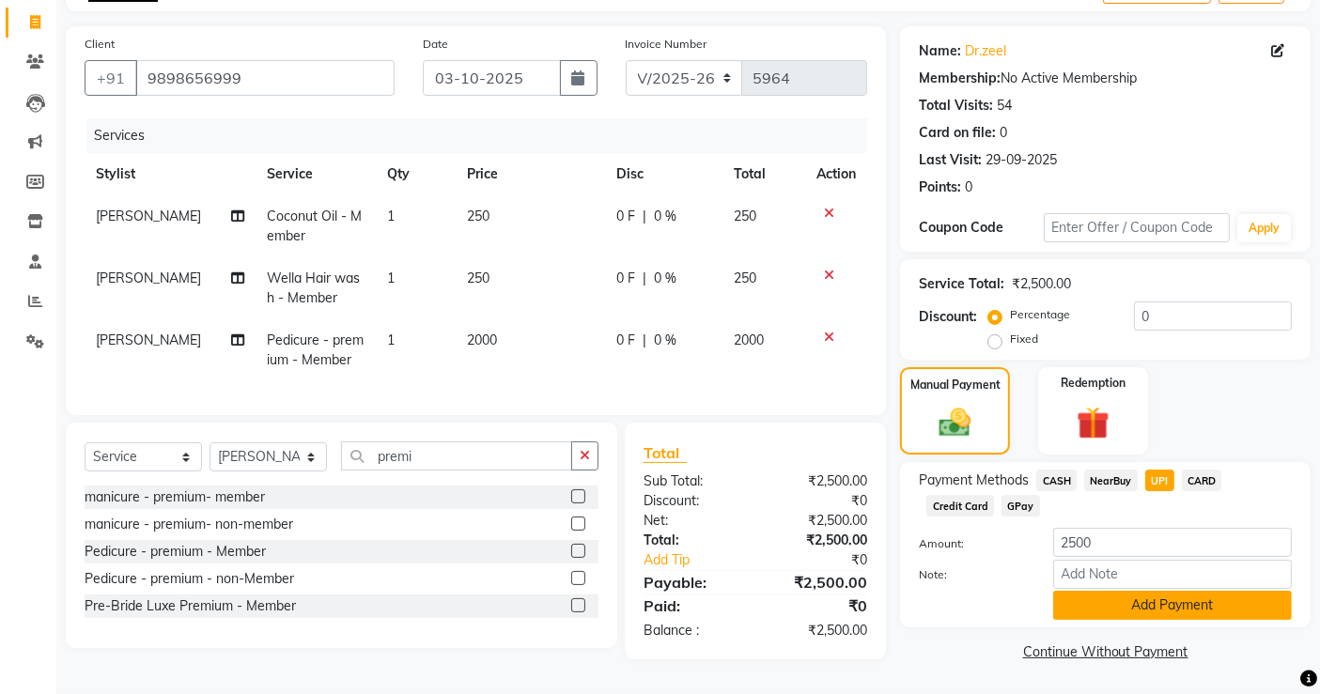
click at [1191, 596] on button "Add Payment" at bounding box center [1172, 605] width 239 height 29
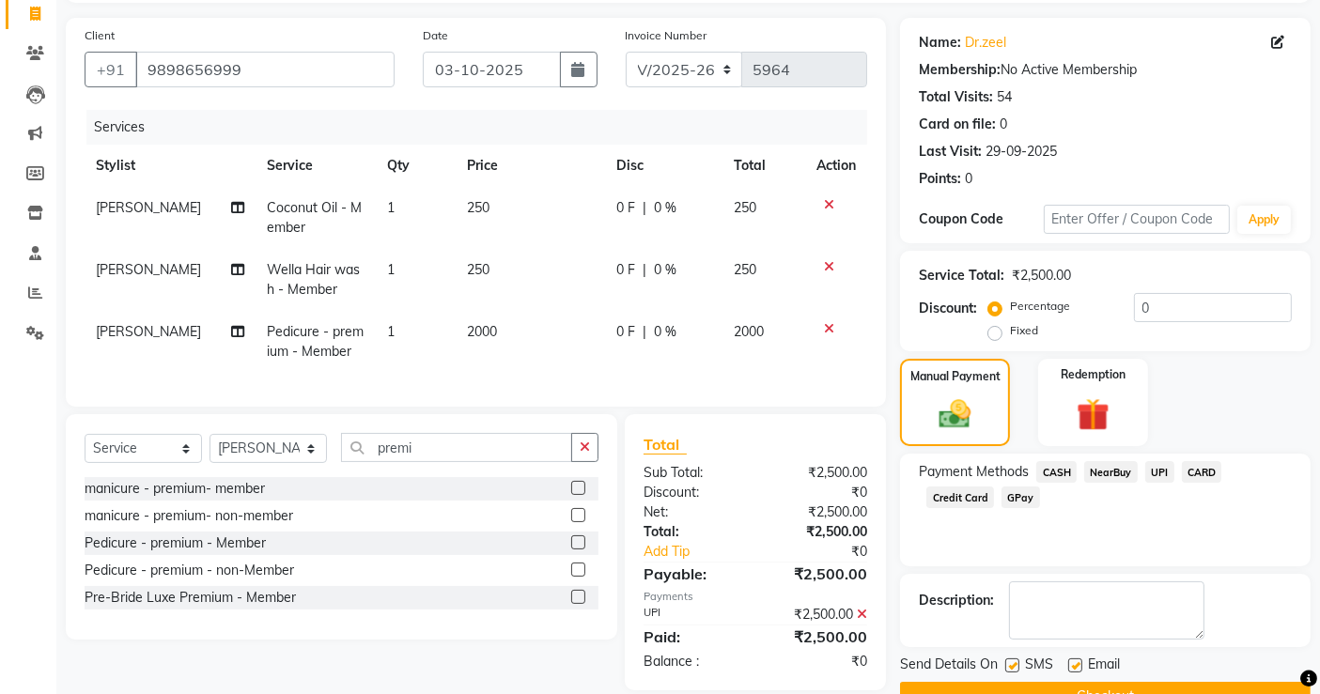
scroll to position [166, 0]
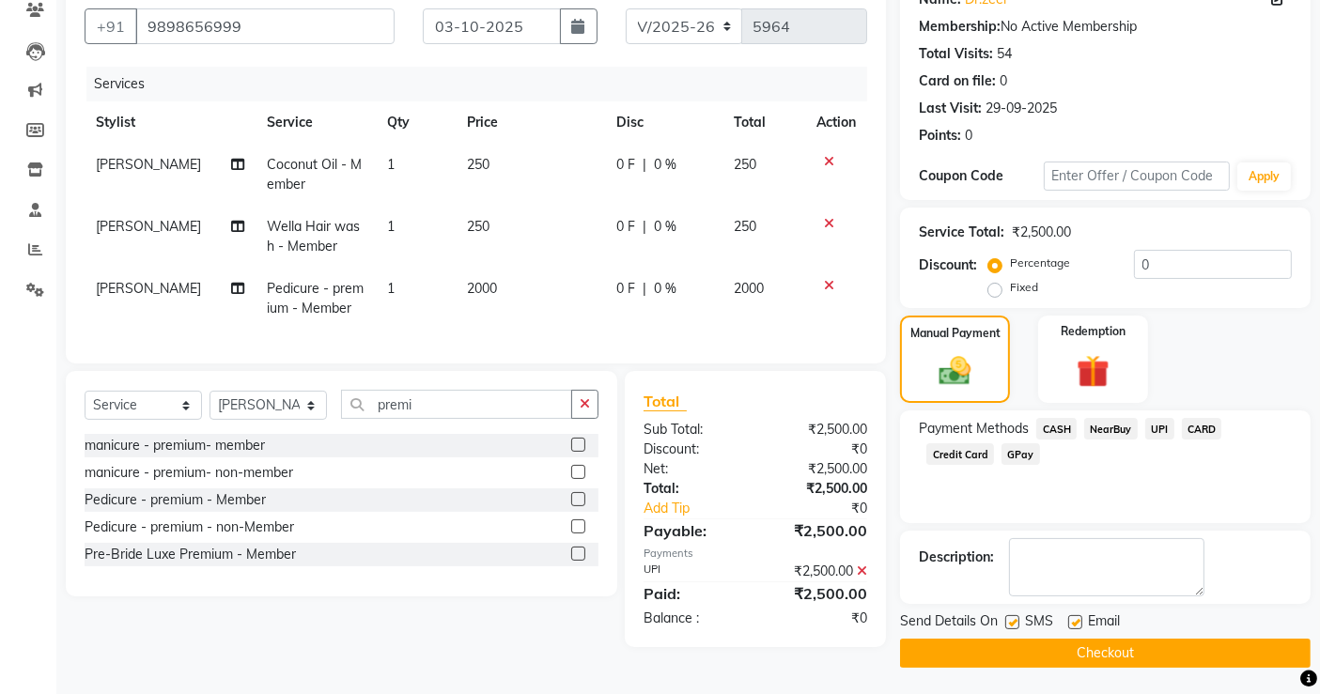
click at [1144, 650] on button "Checkout" at bounding box center [1105, 653] width 411 height 29
